Goal: Task Accomplishment & Management: Use online tool/utility

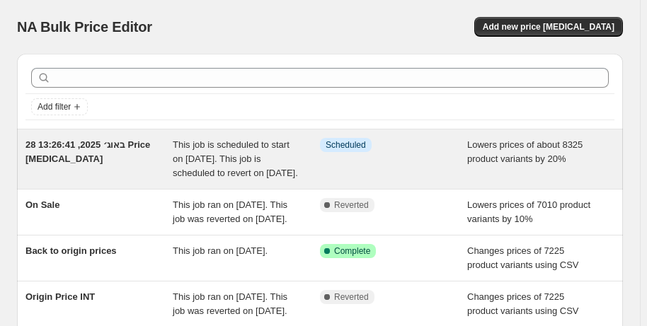
click at [141, 147] on span "28 באוג׳ 2025, 13:26:41 Price [MEDICAL_DATA]" at bounding box center [87, 151] width 125 height 25
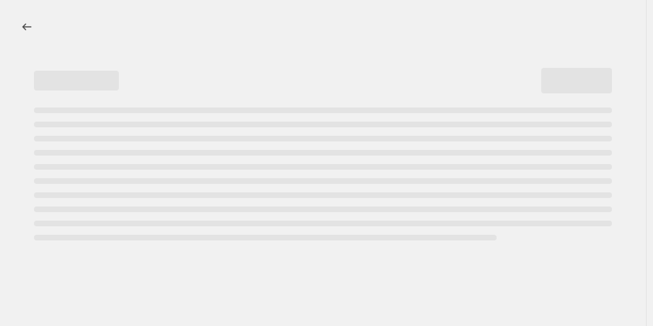
select select "percentage"
select select "not_equal"
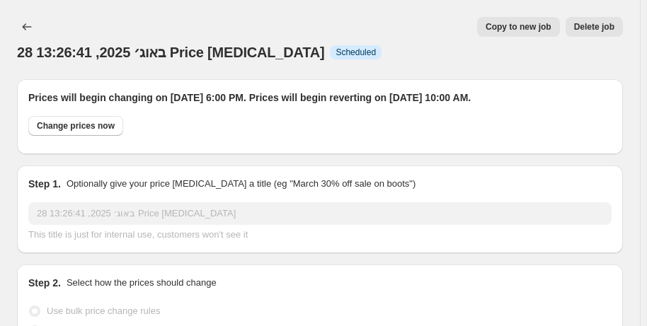
select select "tag"
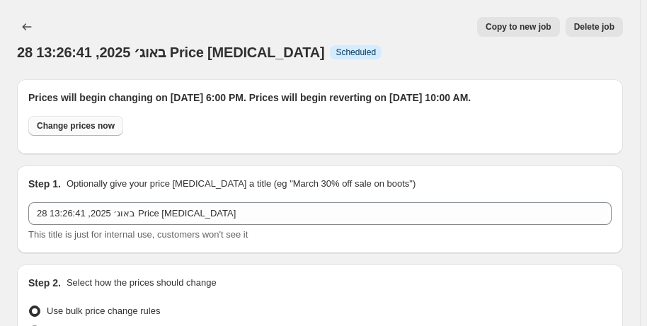
click at [103, 122] on span "Change prices now" at bounding box center [76, 125] width 78 height 11
radio input "true"
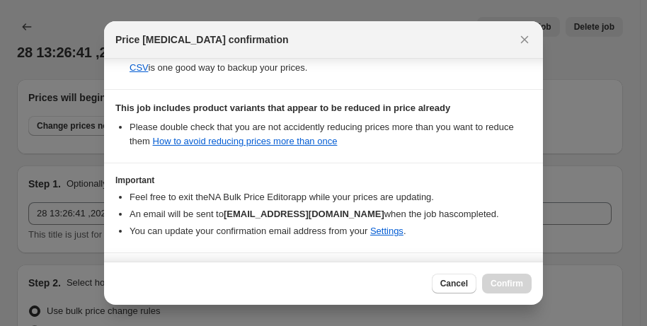
scroll to position [359, 0]
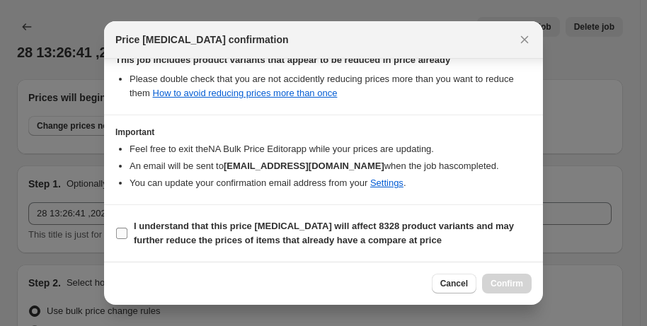
click at [121, 234] on input "I understand that this price [MEDICAL_DATA] will affect 8328 product variants a…" at bounding box center [121, 233] width 11 height 11
checkbox input "true"
click at [498, 282] on span "Confirm" at bounding box center [507, 283] width 33 height 11
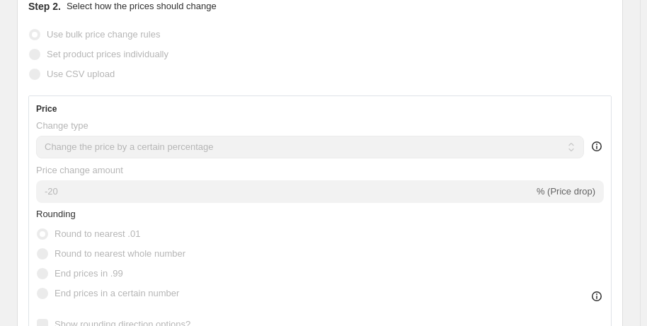
scroll to position [0, 0]
